Goal: Task Accomplishment & Management: Manage account settings

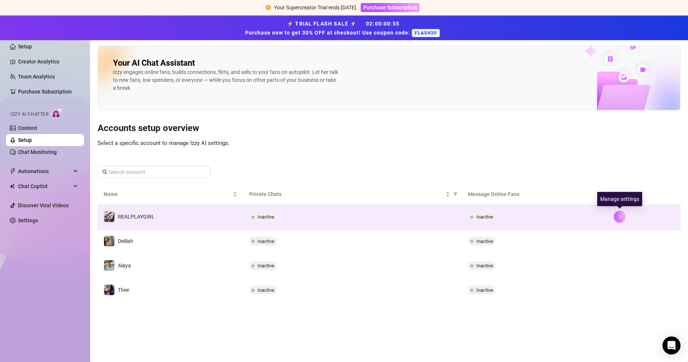
click at [616, 217] on button "button" at bounding box center [620, 217] width 12 height 12
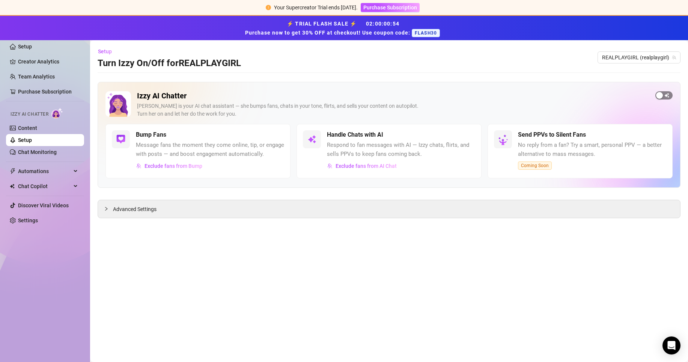
click at [665, 94] on span "button" at bounding box center [663, 95] width 17 height 8
click at [464, 137] on div "button" at bounding box center [462, 134] width 7 height 7
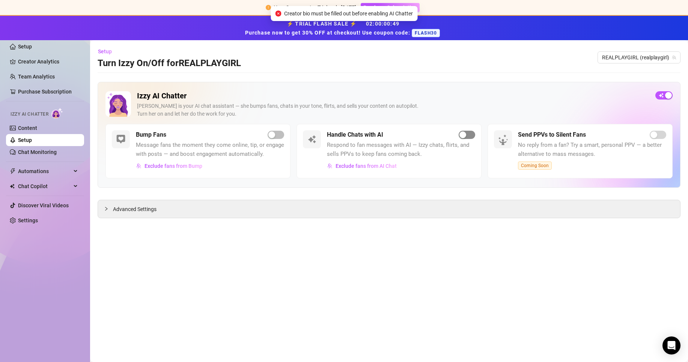
click at [464, 136] on div "button" at bounding box center [462, 134] width 7 height 7
click at [32, 48] on link "Setup" at bounding box center [25, 47] width 14 height 6
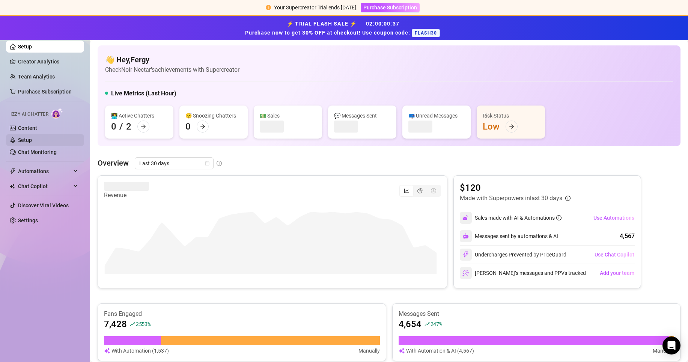
click at [32, 140] on link "Setup" at bounding box center [25, 140] width 14 height 6
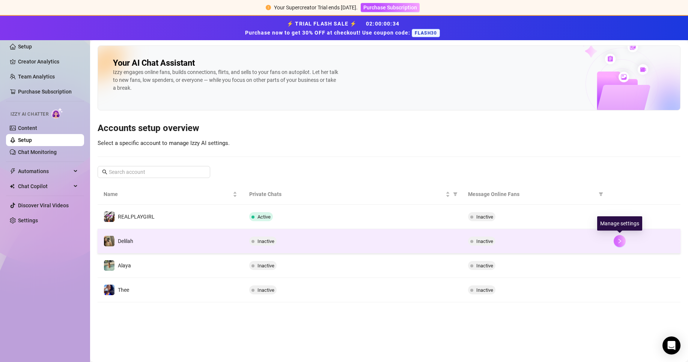
click at [616, 239] on button "button" at bounding box center [620, 241] width 12 height 12
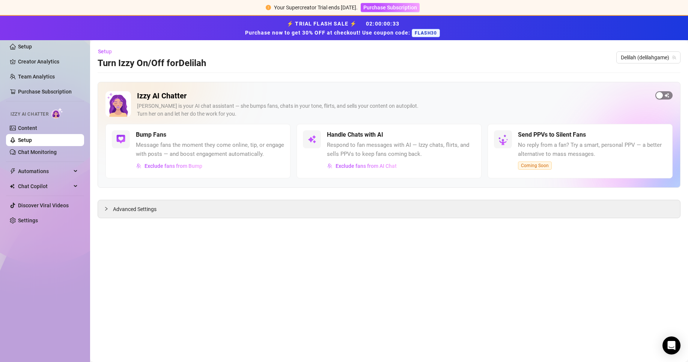
click at [660, 94] on div "button" at bounding box center [659, 95] width 7 height 7
click at [466, 131] on div "button" at bounding box center [462, 134] width 7 height 7
click at [32, 142] on link "Setup" at bounding box center [25, 140] width 14 height 6
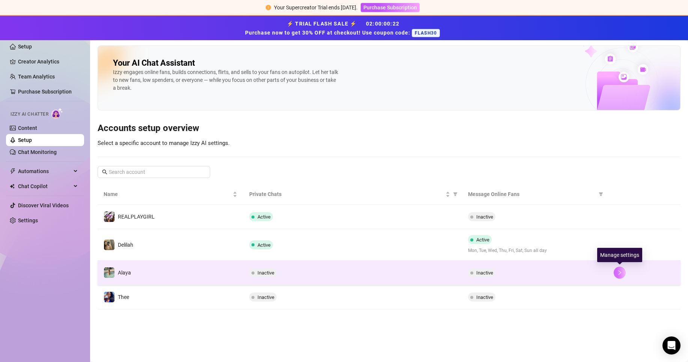
click at [622, 273] on icon "right" at bounding box center [619, 272] width 5 height 5
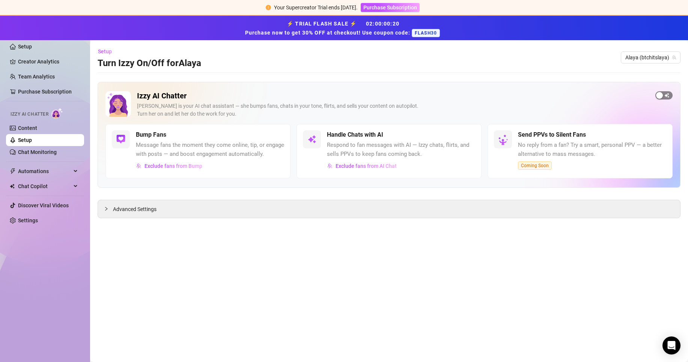
click at [664, 96] on span "button" at bounding box center [663, 95] width 17 height 8
click at [468, 134] on span "button" at bounding box center [467, 135] width 17 height 8
click at [461, 134] on div "button" at bounding box center [462, 134] width 7 height 7
click at [32, 140] on link "Setup" at bounding box center [25, 140] width 14 height 6
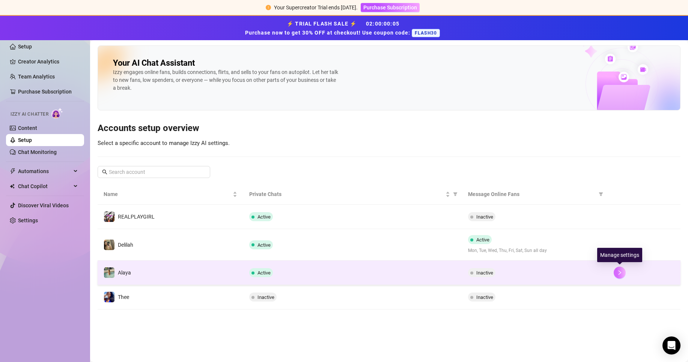
click at [624, 273] on button "button" at bounding box center [620, 273] width 12 height 12
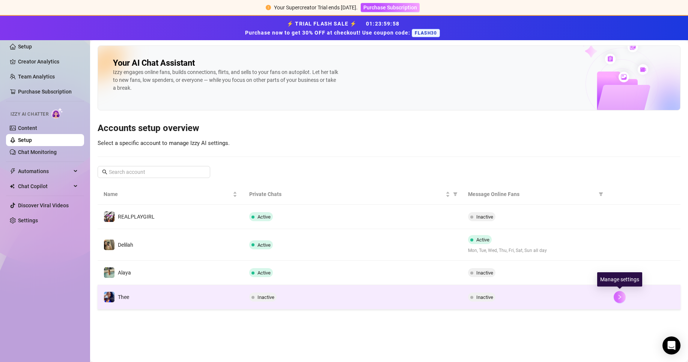
click at [620, 296] on icon "right" at bounding box center [619, 296] width 5 height 5
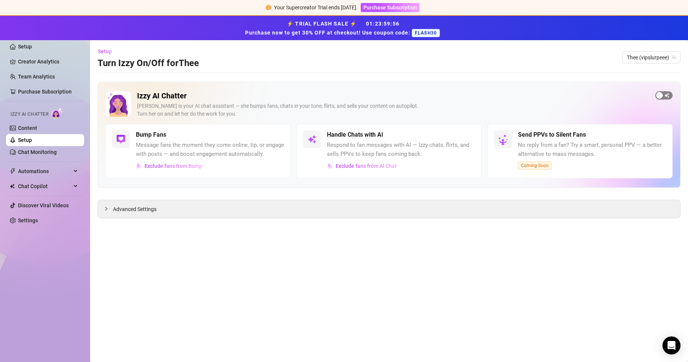
click at [660, 97] on div "button" at bounding box center [659, 95] width 7 height 7
click at [32, 140] on link "Setup" at bounding box center [25, 140] width 14 height 6
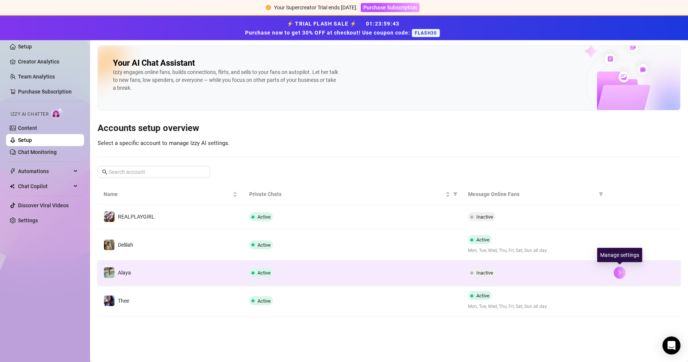
click at [621, 271] on icon "right" at bounding box center [619, 272] width 5 height 5
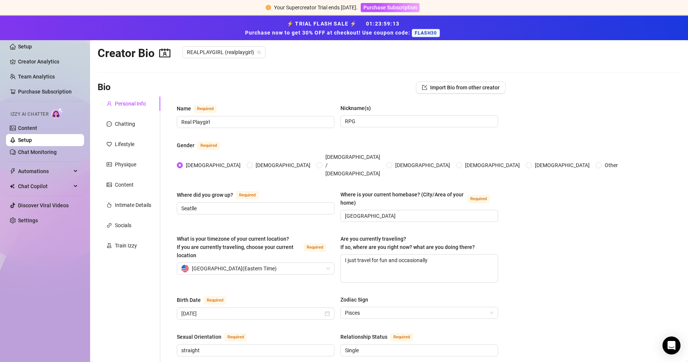
scroll to position [15, 0]
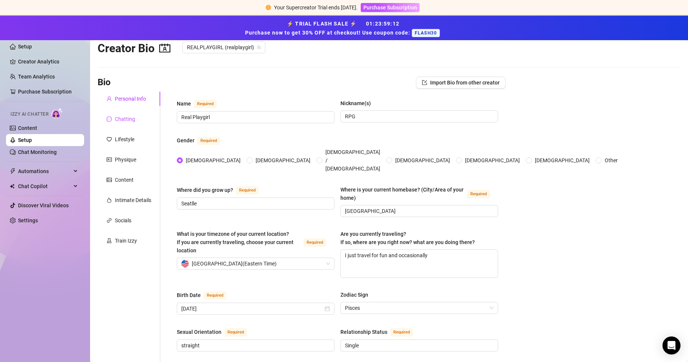
click at [132, 116] on div "Chatting" at bounding box center [125, 119] width 20 height 8
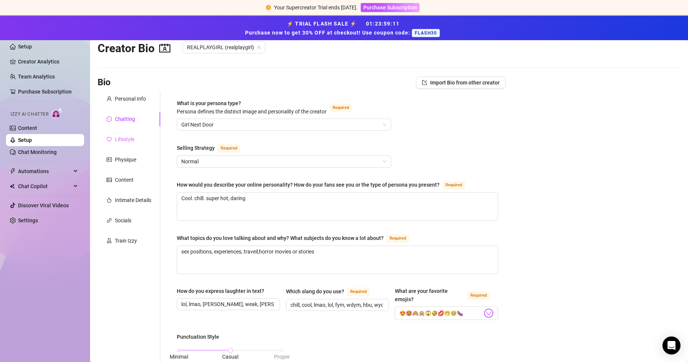
click at [122, 134] on div "Lifestyle" at bounding box center [129, 139] width 63 height 14
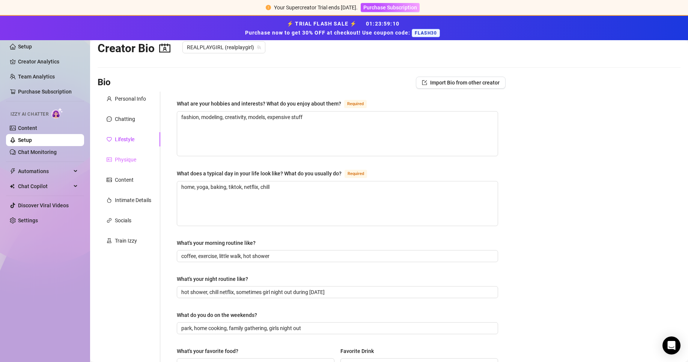
click at [118, 153] on div "Physique" at bounding box center [129, 159] width 63 height 14
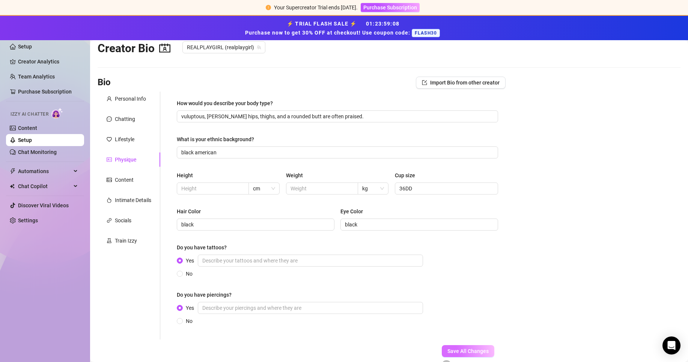
click at [447, 350] on span "Save All Changes" at bounding box center [467, 351] width 41 height 6
click at [122, 178] on div "Content" at bounding box center [124, 180] width 19 height 8
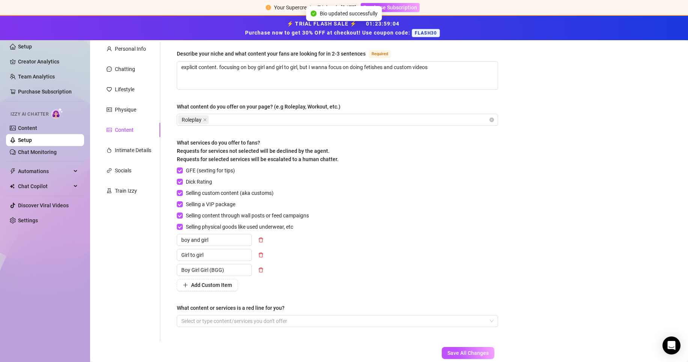
scroll to position [110, 0]
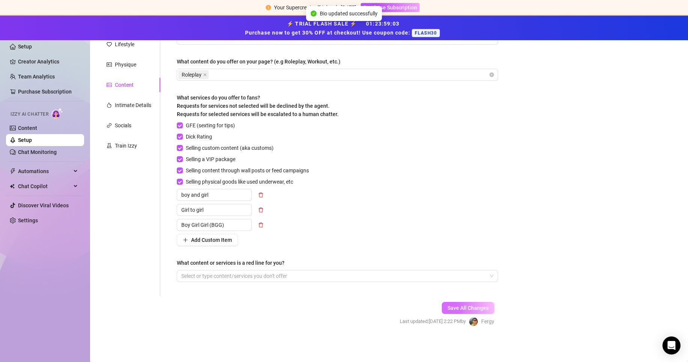
click at [447, 309] on span "Save All Changes" at bounding box center [467, 308] width 41 height 6
click at [121, 104] on div "Intimate Details" at bounding box center [133, 105] width 36 height 8
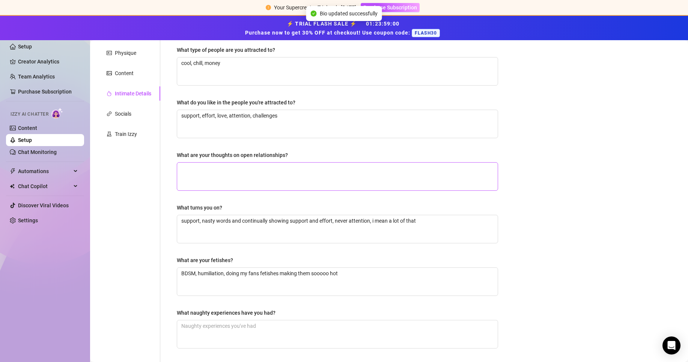
scroll to position [188, 0]
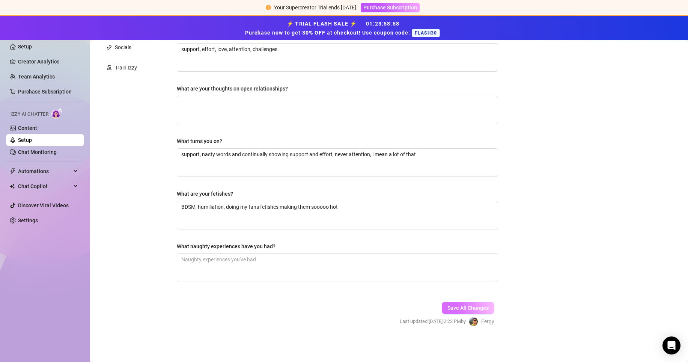
click at [478, 311] on button "Save All Changes" at bounding box center [468, 308] width 53 height 12
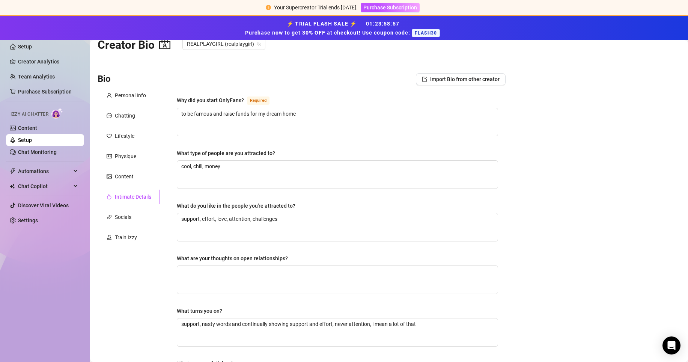
scroll to position [0, 0]
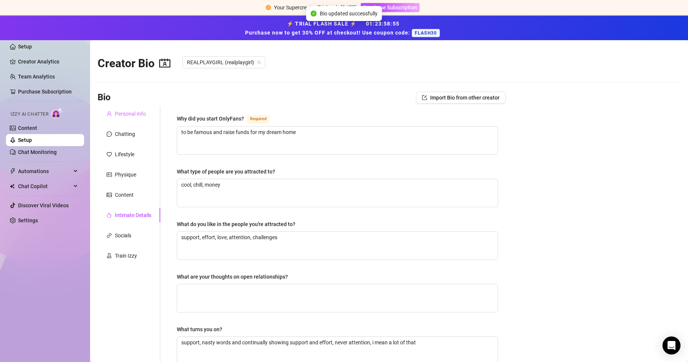
click at [139, 118] on div "Personal Info" at bounding box center [129, 114] width 63 height 14
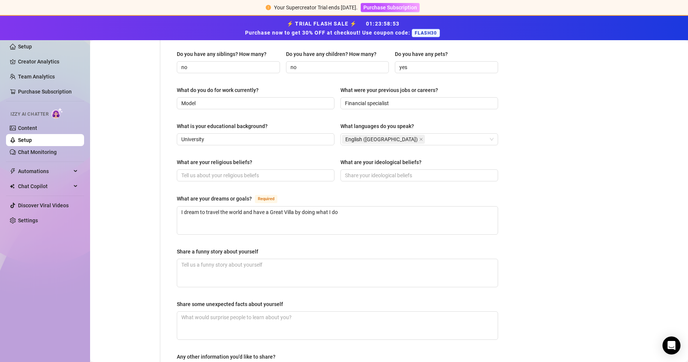
scroll to position [427, 0]
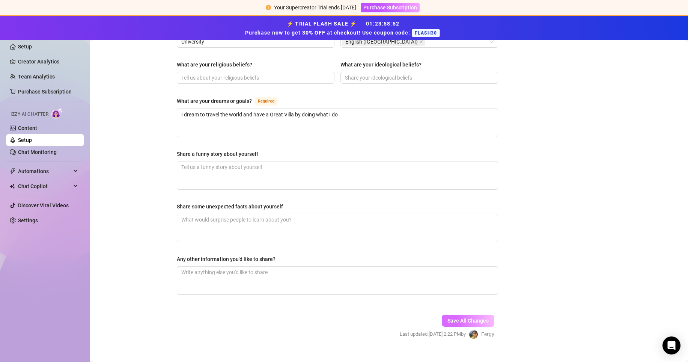
click at [474, 318] on span "Save All Changes" at bounding box center [467, 321] width 41 height 6
click at [32, 140] on link "Setup" at bounding box center [25, 140] width 14 height 6
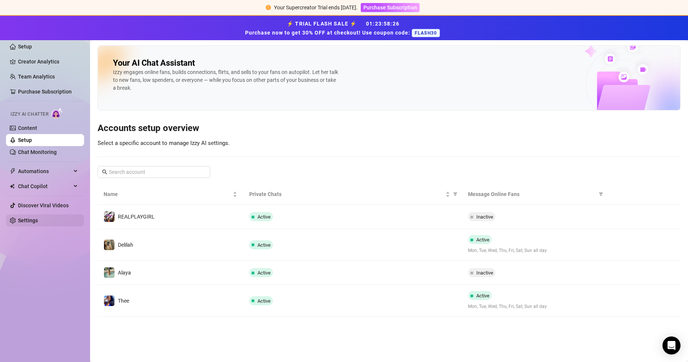
click at [28, 222] on link "Settings" at bounding box center [28, 220] width 20 height 6
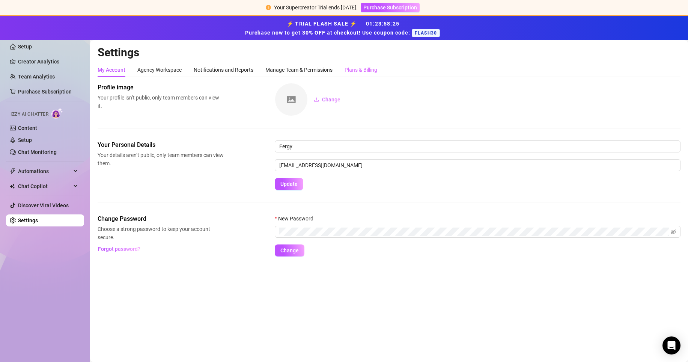
click at [362, 75] on div "Plans & Billing" at bounding box center [361, 70] width 33 height 14
